Goal: Transaction & Acquisition: Purchase product/service

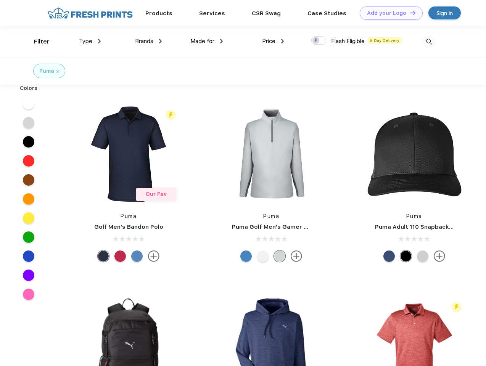
click at [388, 13] on link "Add your Logo Design Tool" at bounding box center [391, 12] width 63 height 13
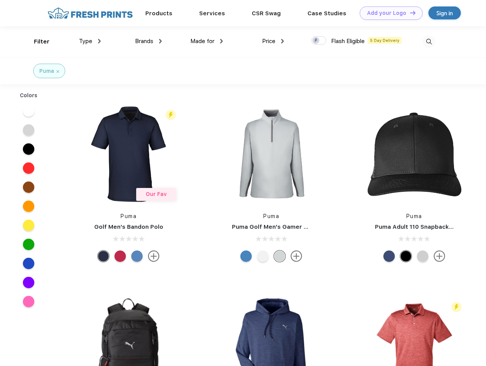
click at [0, 0] on div "Design Tool" at bounding box center [0, 0] width 0 height 0
click at [409, 13] on link "Add your Logo Design Tool" at bounding box center [391, 12] width 63 height 13
click at [37, 42] on div "Filter" at bounding box center [42, 41] width 16 height 9
click at [90, 41] on span "Type" at bounding box center [85, 41] width 13 height 7
click at [148, 41] on span "Brands" at bounding box center [144, 41] width 18 height 7
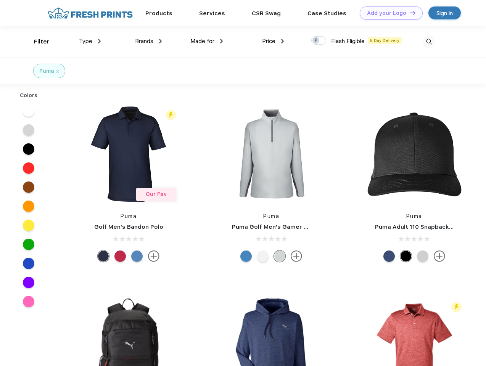
click at [207, 41] on span "Made for" at bounding box center [202, 41] width 24 height 7
click at [273, 41] on span "Price" at bounding box center [268, 41] width 13 height 7
click at [319, 41] on div at bounding box center [318, 40] width 15 height 8
click at [316, 41] on input "checkbox" at bounding box center [313, 38] width 5 height 5
click at [429, 42] on img at bounding box center [429, 41] width 13 height 13
